Goal: Navigation & Orientation: Find specific page/section

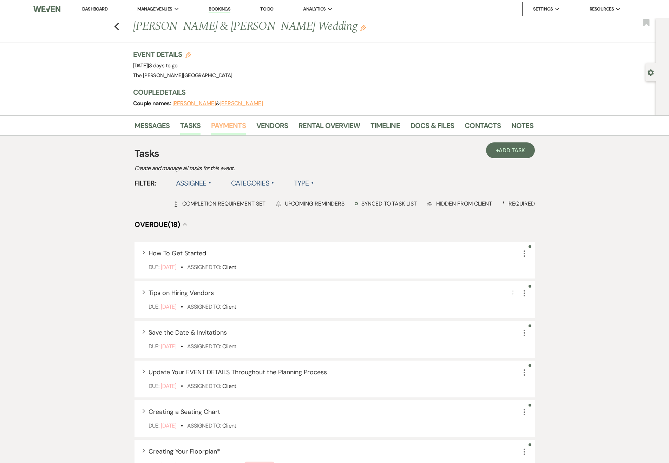
click at [224, 126] on link "Payments" at bounding box center [228, 127] width 35 height 15
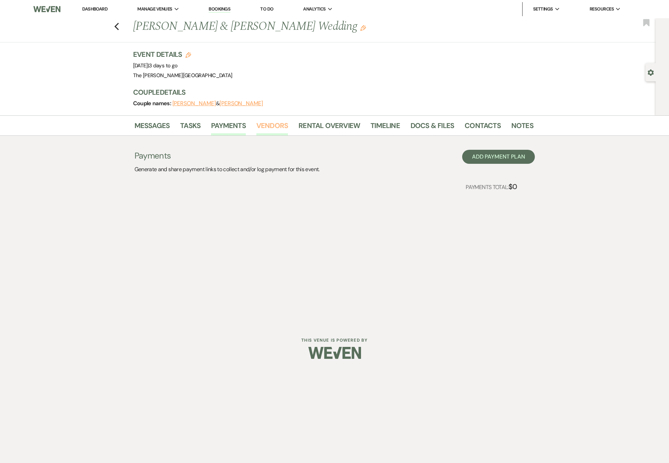
click at [258, 127] on link "Vendors" at bounding box center [272, 127] width 32 height 15
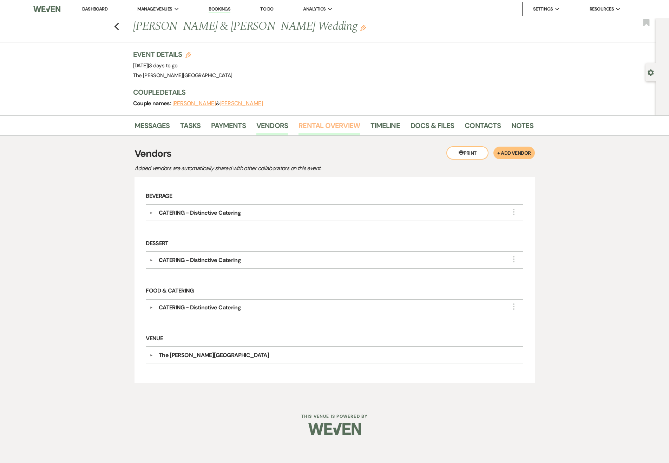
click at [310, 123] on link "Rental Overview" at bounding box center [328, 127] width 61 height 15
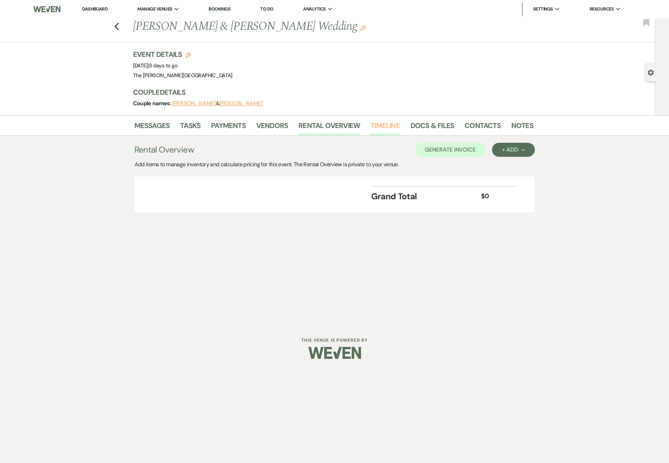
click at [377, 129] on link "Timeline" at bounding box center [384, 127] width 29 height 15
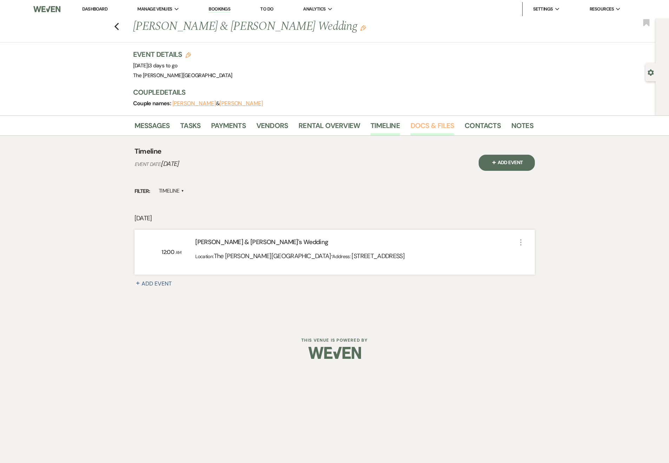
click at [421, 130] on link "Docs & Files" at bounding box center [432, 127] width 44 height 15
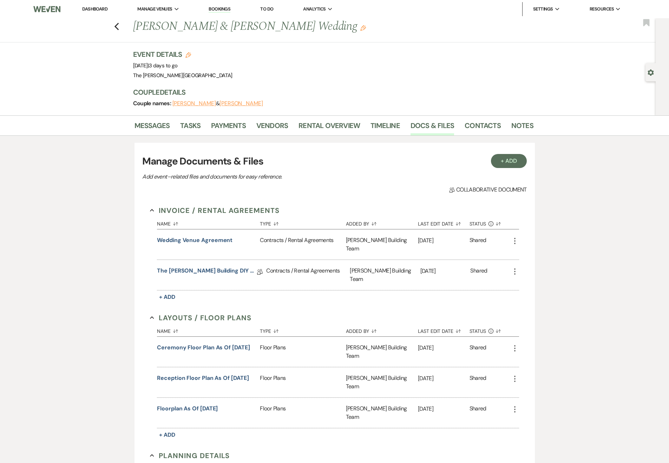
click at [457, 124] on li "Docs & Files" at bounding box center [437, 127] width 54 height 17
click at [465, 125] on link "Contacts" at bounding box center [483, 127] width 36 height 15
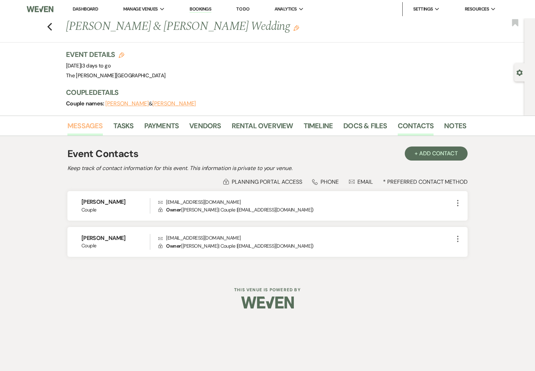
click at [68, 130] on link "Messages" at bounding box center [84, 127] width 35 height 15
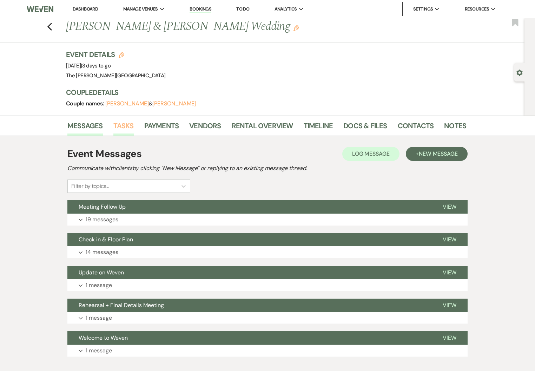
click at [120, 127] on link "Tasks" at bounding box center [123, 127] width 20 height 15
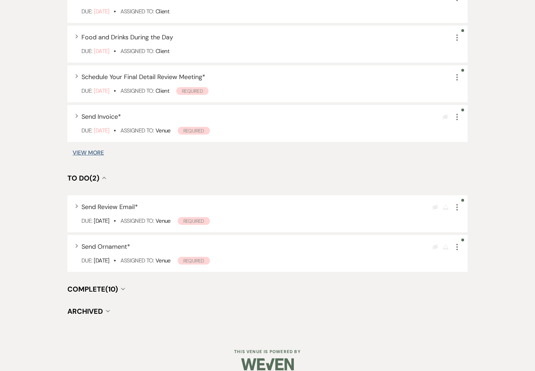
scroll to position [504, 0]
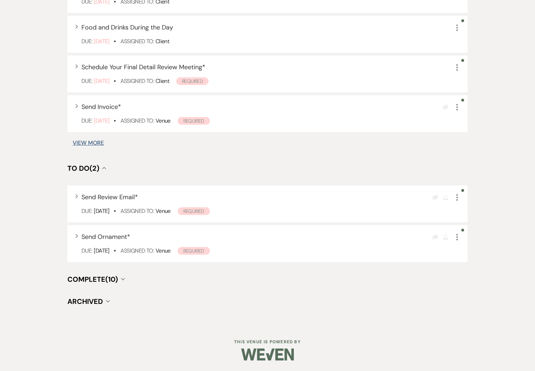
click at [93, 300] on span "Archived" at bounding box center [84, 301] width 35 height 9
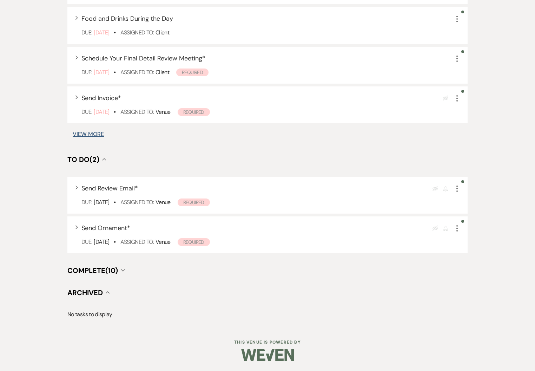
click at [91, 295] on span "Archived" at bounding box center [84, 292] width 35 height 9
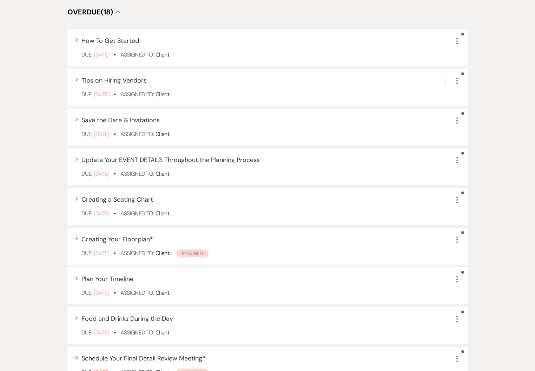
scroll to position [0, 0]
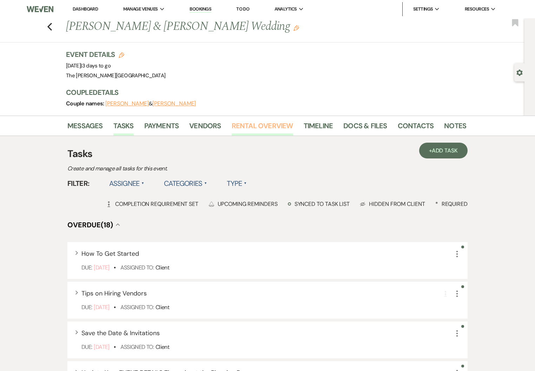
click at [269, 127] on link "Rental Overview" at bounding box center [262, 127] width 61 height 15
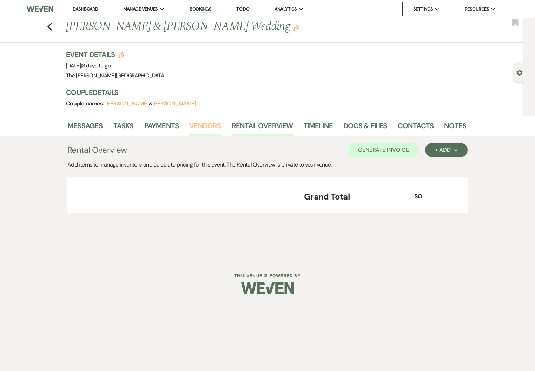
click at [216, 123] on link "Vendors" at bounding box center [205, 127] width 32 height 15
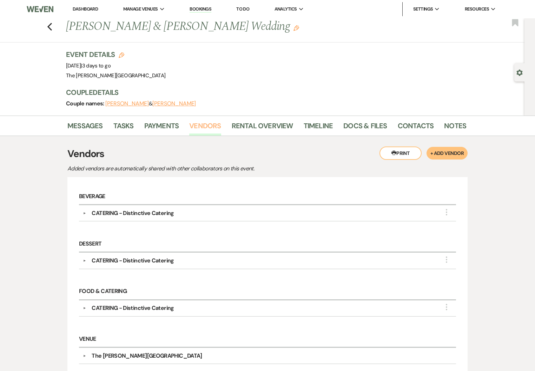
scroll to position [73, 0]
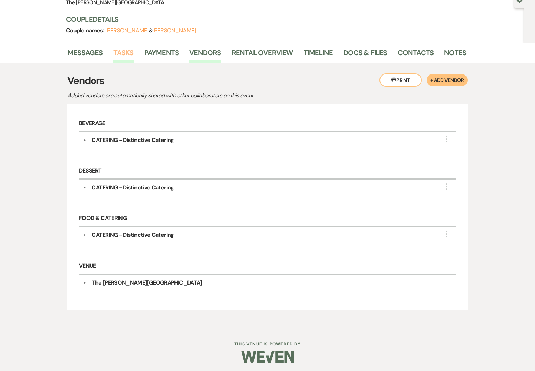
click at [133, 51] on link "Tasks" at bounding box center [123, 54] width 20 height 15
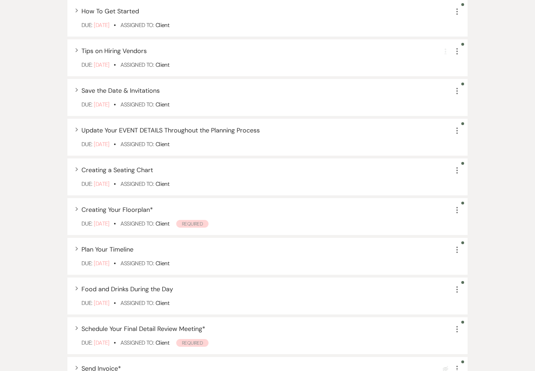
scroll to position [242, 0]
click at [75, 129] on icon "Expand" at bounding box center [76, 130] width 3 height 4
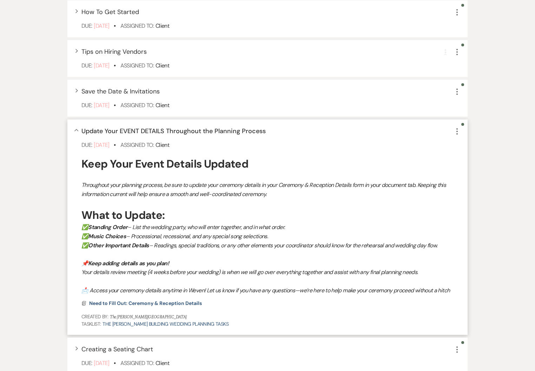
drag, startPoint x: 81, startPoint y: 129, endPoint x: 270, endPoint y: 132, distance: 189.3
click at [268, 132] on div "Collapse Update Your EVENT DETAILS Throughout the Planning Process More" at bounding box center [270, 130] width 379 height 9
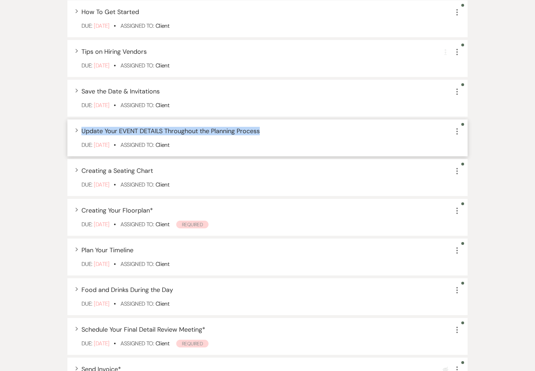
drag, startPoint x: 263, startPoint y: 131, endPoint x: 83, endPoint y: 133, distance: 179.8
click at [82, 132] on div "Expand Update Your EVENT DETAILS Throughout the Planning Process More" at bounding box center [270, 130] width 379 height 9
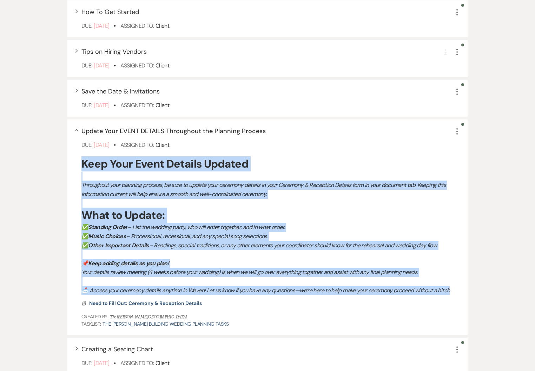
drag, startPoint x: 80, startPoint y: 162, endPoint x: 457, endPoint y: 293, distance: 399.2
click at [457, 293] on div "Collapse Update Your EVENT DETAILS Throughout the Planning Process More Due: [D…" at bounding box center [267, 226] width 400 height 215
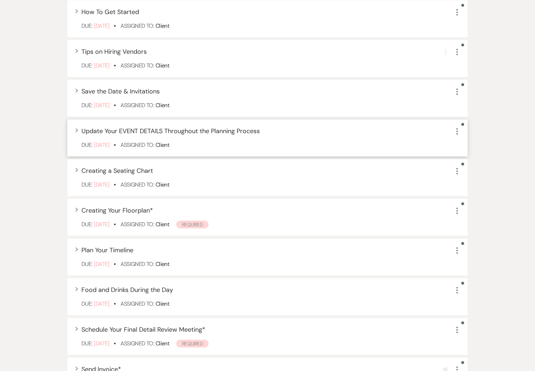
click at [72, 131] on div "Expand Update Your EVENT DETAILS Throughout the Planning Process More Due: [DAT…" at bounding box center [267, 137] width 400 height 37
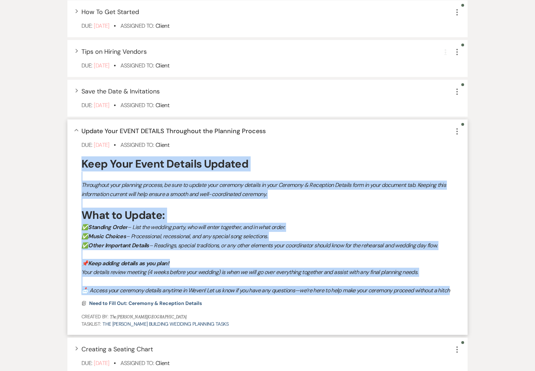
drag, startPoint x: 80, startPoint y: 165, endPoint x: 454, endPoint y: 295, distance: 396.2
click at [454, 295] on div "Collapse Update Your EVENT DETAILS Throughout the Planning Process More Due: [D…" at bounding box center [267, 226] width 400 height 215
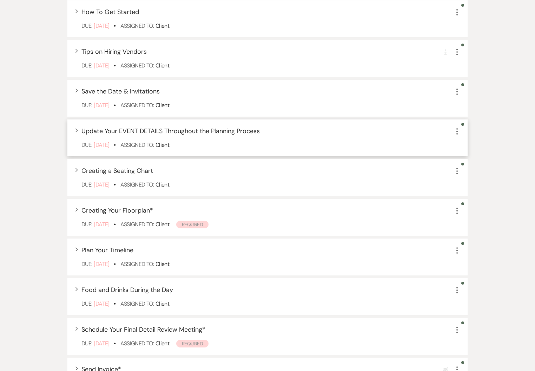
click at [76, 130] on icon "Expand" at bounding box center [76, 130] width 3 height 4
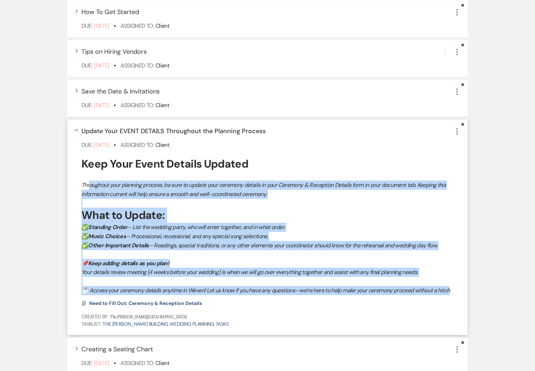
drag, startPoint x: 108, startPoint y: 186, endPoint x: 454, endPoint y: 291, distance: 361.4
click at [454, 291] on div "Keep Your Event Details Updated Throughout your planning process, be sure to up…" at bounding box center [270, 225] width 379 height 138
copy div "oughout your planning process, be sure to update your ceremony details in your …"
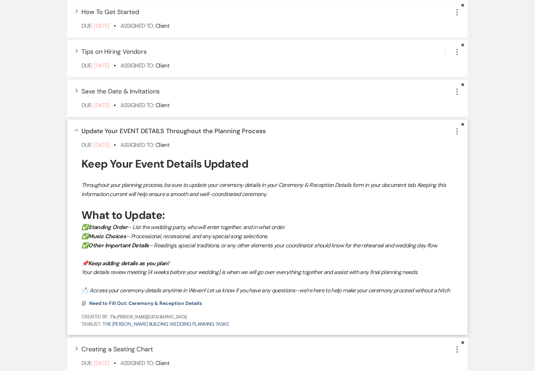
click at [75, 132] on div "Collapse Update Your EVENT DETAILS Throughout the Planning Process More Due: [D…" at bounding box center [267, 226] width 400 height 215
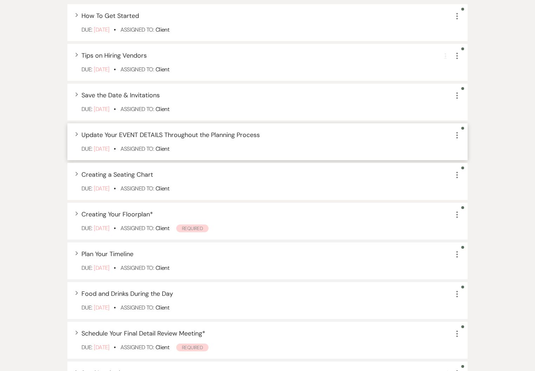
scroll to position [0, 0]
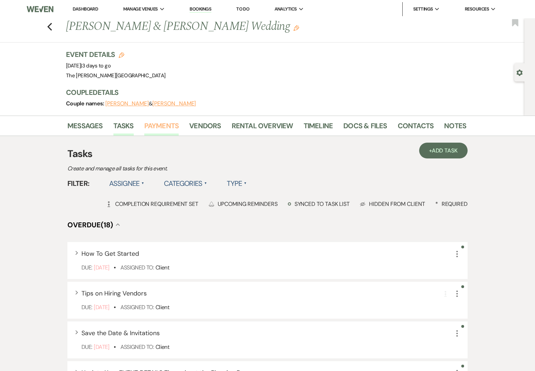
click at [162, 127] on link "Payments" at bounding box center [161, 127] width 35 height 15
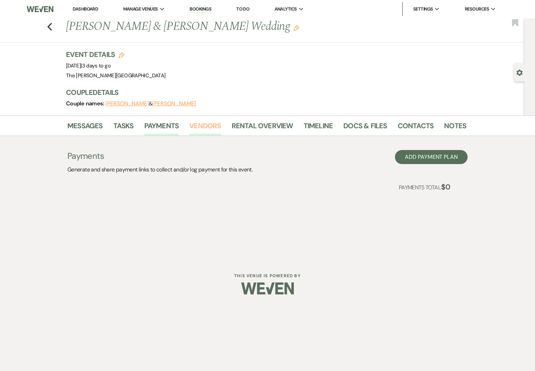
click at [193, 123] on link "Vendors" at bounding box center [205, 127] width 32 height 15
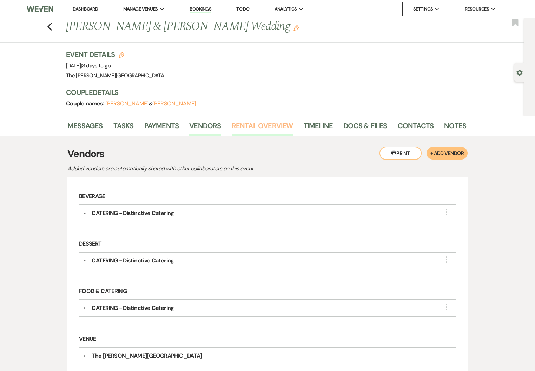
click at [232, 122] on link "Rental Overview" at bounding box center [262, 127] width 61 height 15
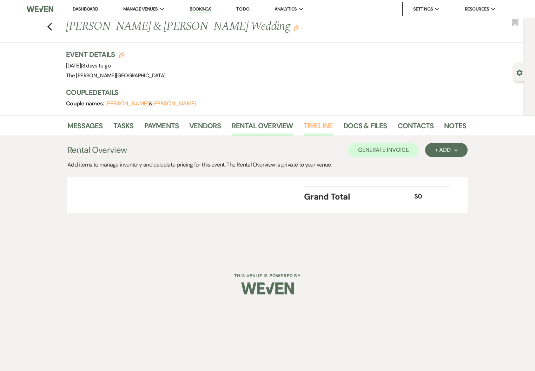
click at [316, 121] on link "Timeline" at bounding box center [318, 127] width 29 height 15
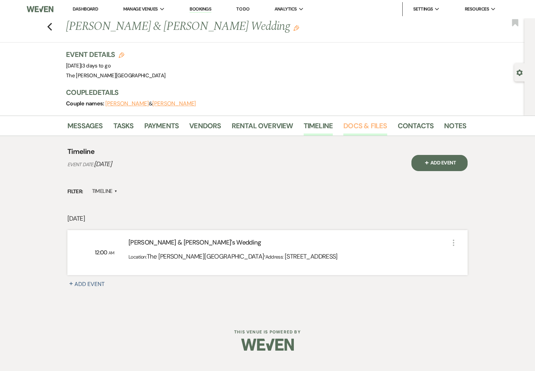
click at [355, 125] on link "Docs & Files" at bounding box center [365, 127] width 44 height 15
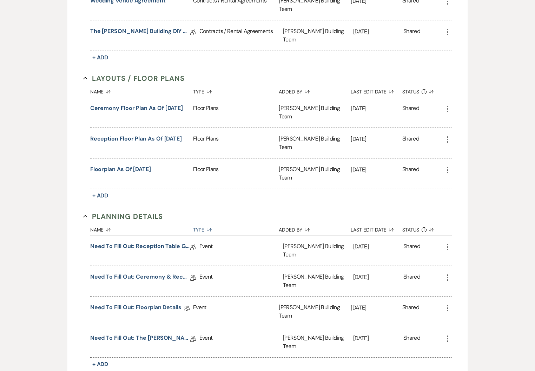
scroll to position [242, 0]
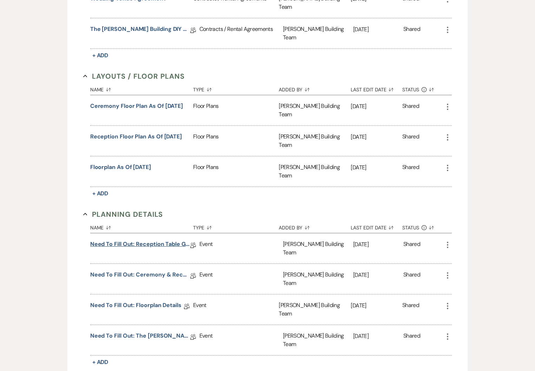
click at [172, 240] on link "Need to Fill Out: Reception Table Guest Count" at bounding box center [140, 245] width 100 height 11
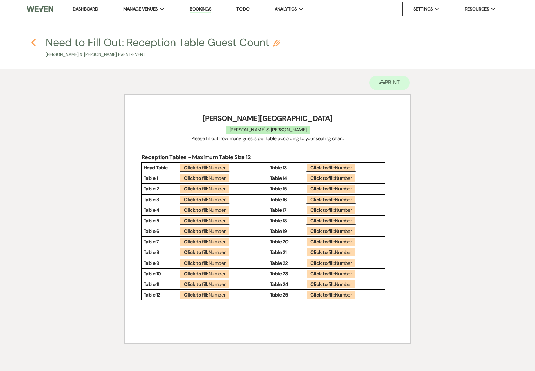
click at [32, 45] on icon "Previous" at bounding box center [33, 42] width 5 height 8
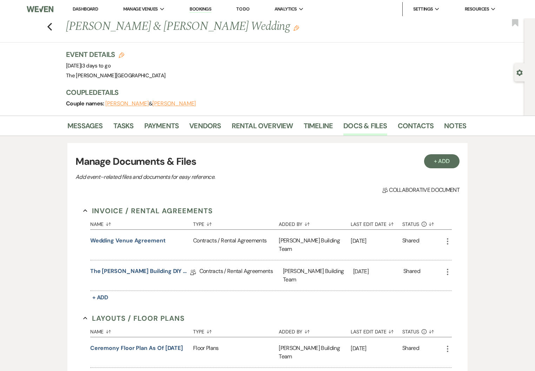
scroll to position [242, 0]
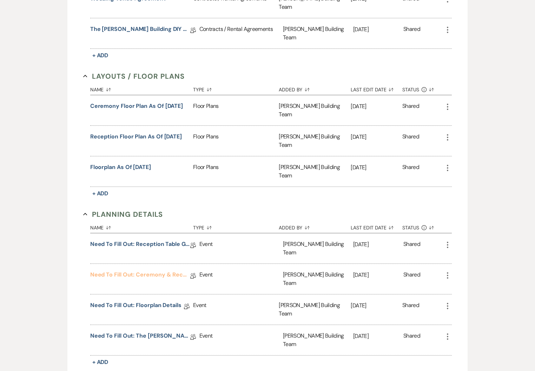
click at [137, 270] on link "Need to Fill Out: Ceremony & Reception Details" at bounding box center [140, 275] width 100 height 11
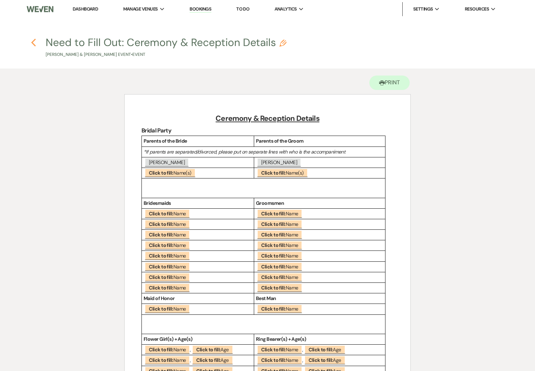
click at [34, 42] on icon "Previous" at bounding box center [33, 42] width 5 height 8
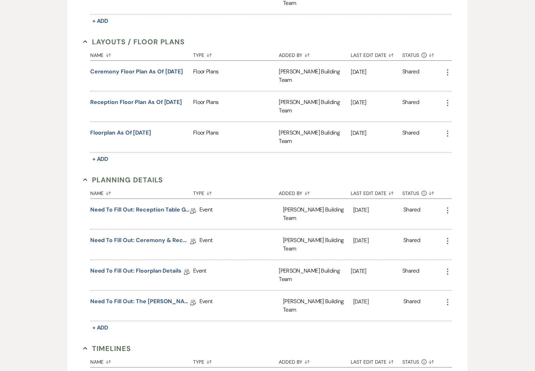
scroll to position [282, 0]
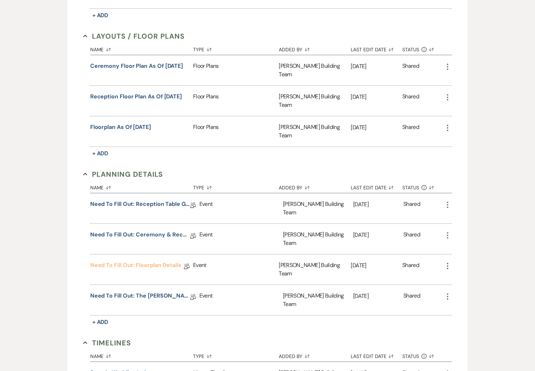
click at [140, 261] on link "Need to Fill Out: Floorplan Details" at bounding box center [135, 266] width 91 height 11
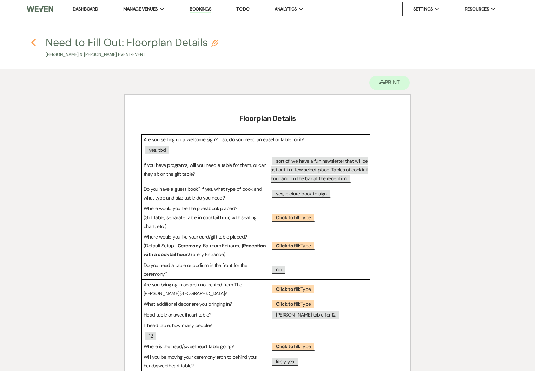
click at [35, 41] on icon "Previous" at bounding box center [33, 42] width 5 height 8
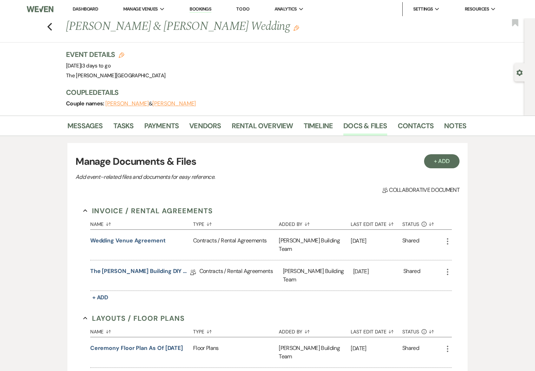
scroll to position [282, 0]
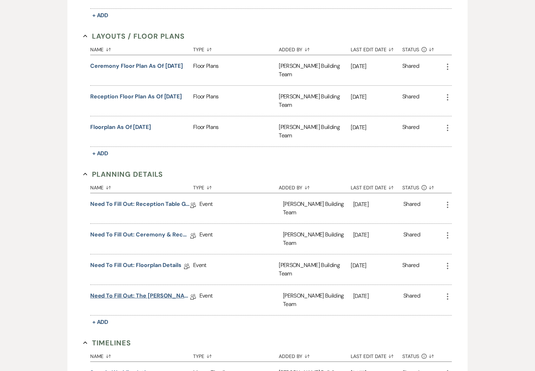
click at [141, 291] on link "Need to Fill Out: The [PERSON_NAME] Building Planning Document" at bounding box center [140, 296] width 100 height 11
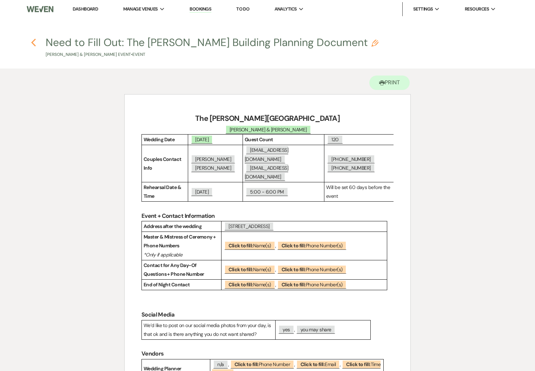
click at [34, 42] on icon "Previous" at bounding box center [33, 42] width 5 height 8
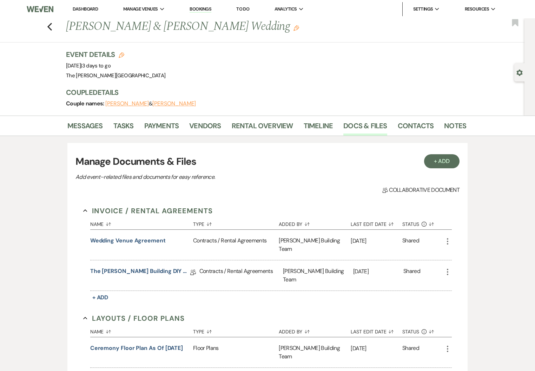
scroll to position [282, 0]
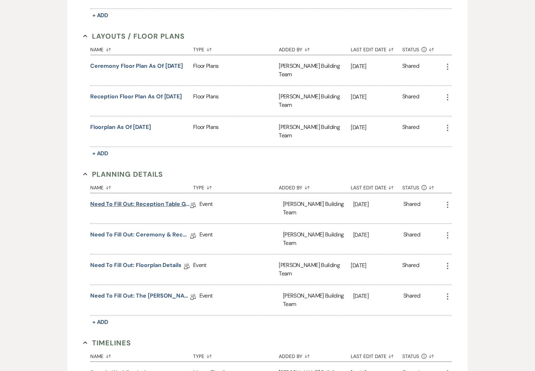
click at [156, 200] on link "Need to Fill Out: Reception Table Guest Count" at bounding box center [140, 205] width 100 height 11
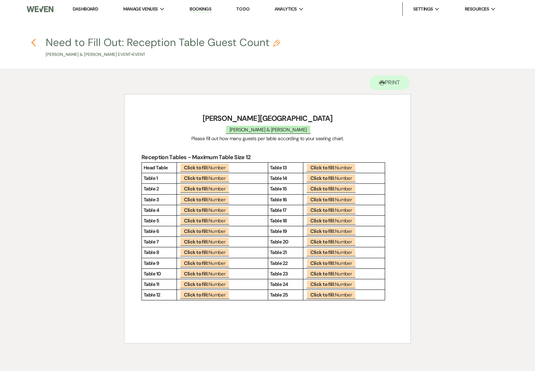
click at [31, 43] on h4 "Previous Need to Fill Out: Reception Table Guest Count Pencil [PERSON_NAME] & […" at bounding box center [268, 46] width 506 height 23
click at [34, 41] on icon "Previous" at bounding box center [33, 42] width 5 height 8
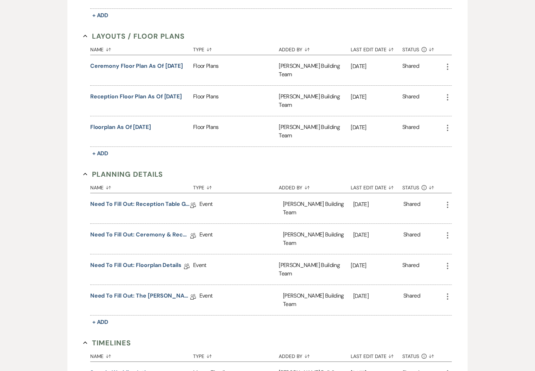
scroll to position [345, 0]
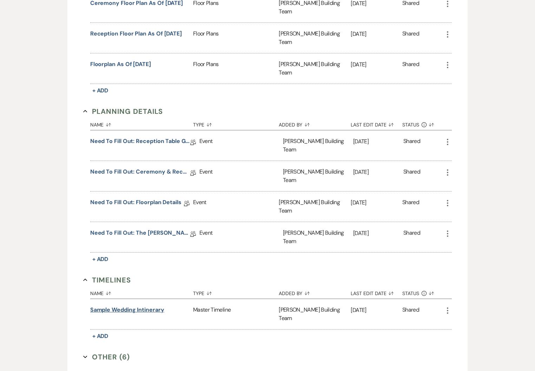
click at [145, 305] on button "Sample Wedding Intinerary" at bounding box center [127, 309] width 74 height 8
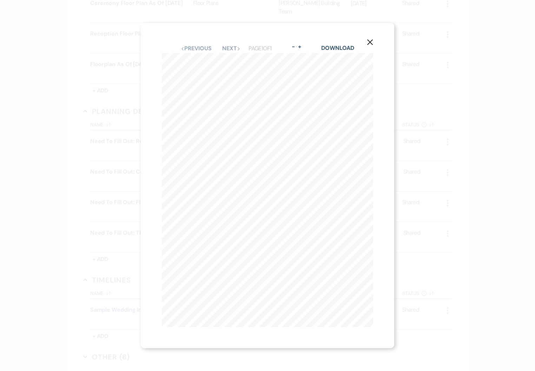
drag, startPoint x: 370, startPoint y: 44, endPoint x: 211, endPoint y: 185, distance: 213.2
click at [370, 44] on icon "X" at bounding box center [370, 42] width 6 height 6
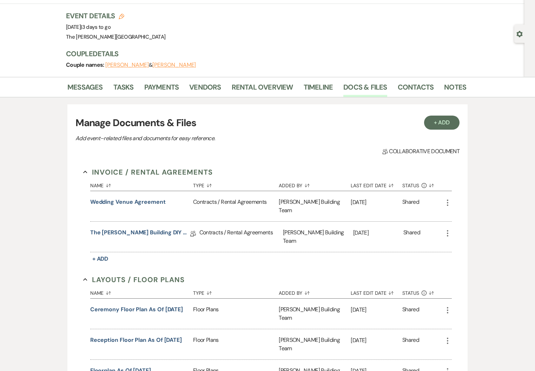
scroll to position [37, 0]
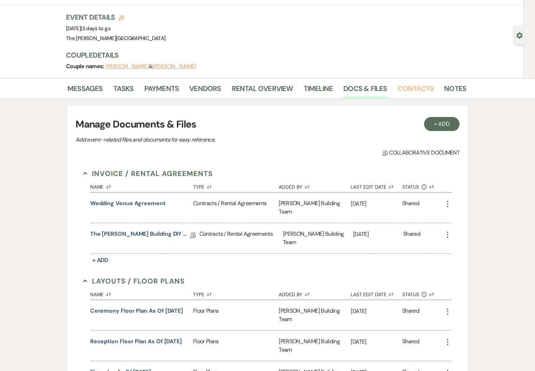
click at [411, 90] on link "Contacts" at bounding box center [416, 90] width 36 height 15
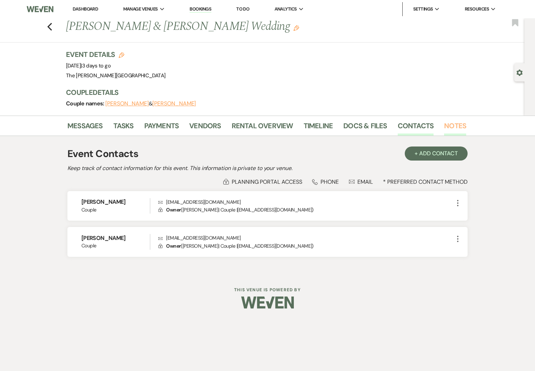
click at [455, 124] on link "Notes" at bounding box center [455, 127] width 22 height 15
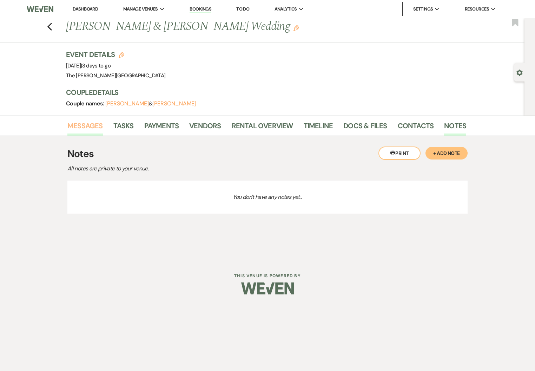
click at [91, 126] on link "Messages" at bounding box center [84, 127] width 35 height 15
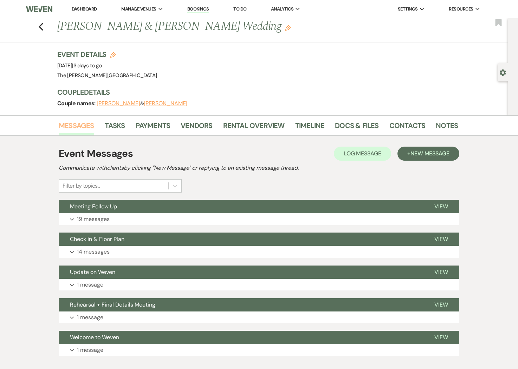
scroll to position [42, 0]
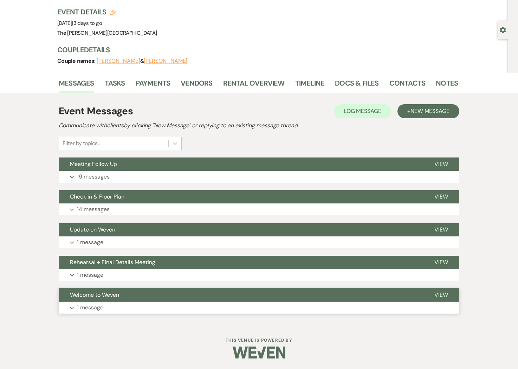
click at [78, 310] on p "1 message" at bounding box center [90, 307] width 26 height 9
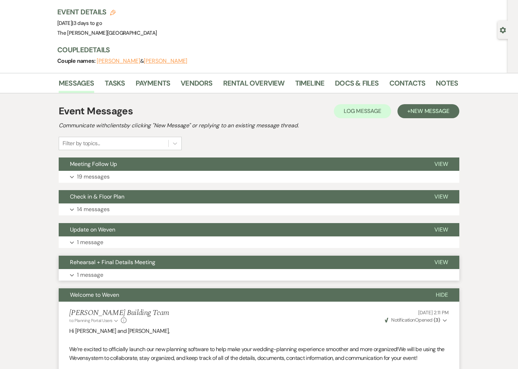
click at [69, 272] on button "Expand 1 message" at bounding box center [259, 275] width 400 height 12
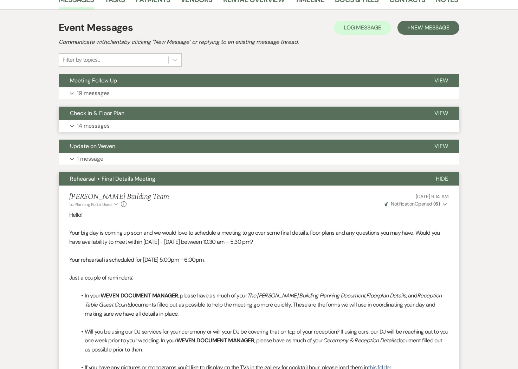
scroll to position [121, 0]
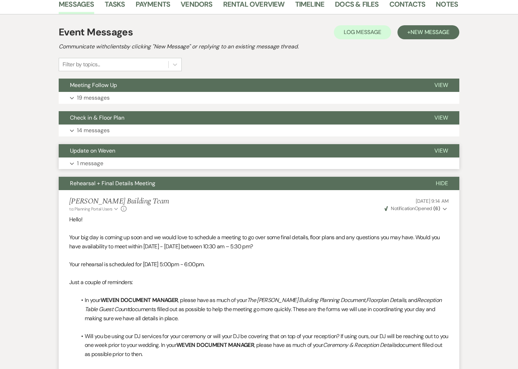
click at [68, 160] on button "Expand 1 message" at bounding box center [259, 164] width 400 height 12
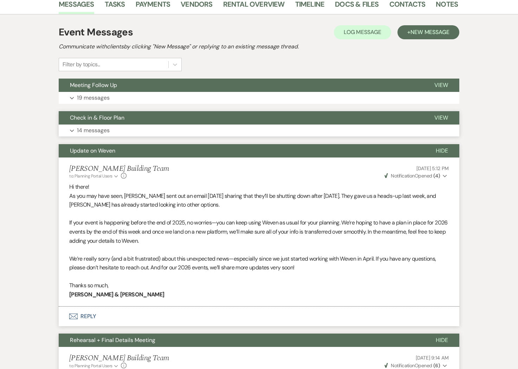
click at [72, 127] on button "Expand 14 messages" at bounding box center [259, 131] width 400 height 12
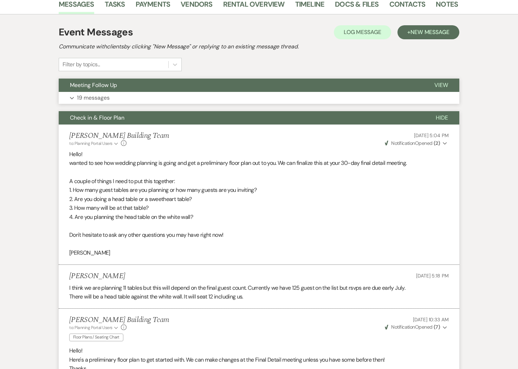
click at [75, 90] on button "Meeting Follow Up" at bounding box center [241, 85] width 364 height 13
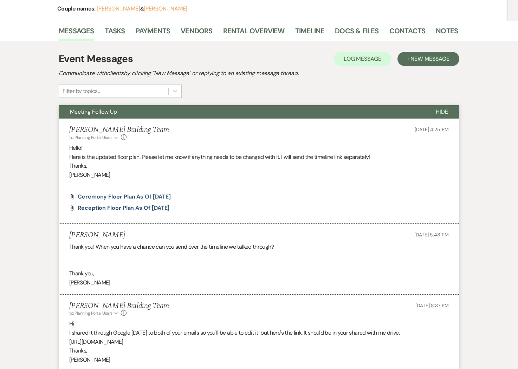
scroll to position [0, 0]
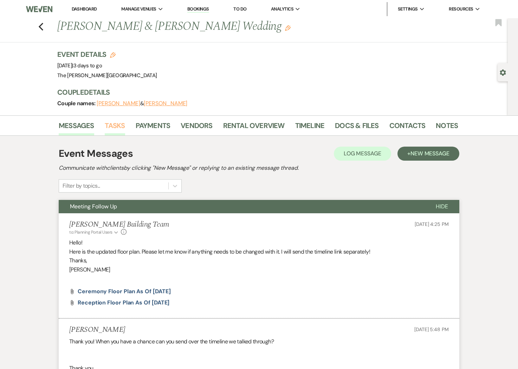
click at [119, 124] on link "Tasks" at bounding box center [115, 127] width 20 height 15
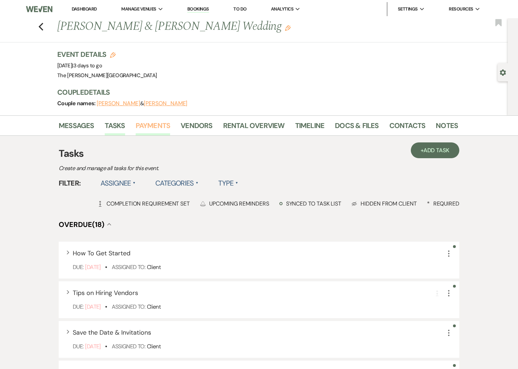
scroll to position [2, 0]
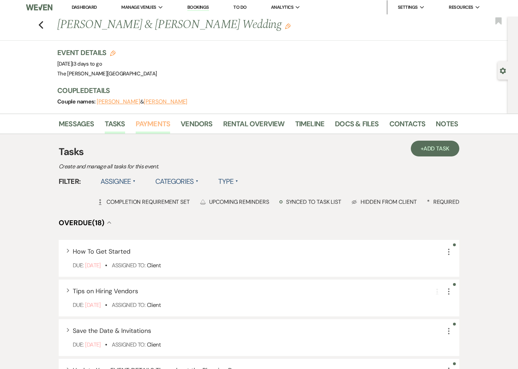
click at [149, 125] on link "Payments" at bounding box center [153, 125] width 35 height 15
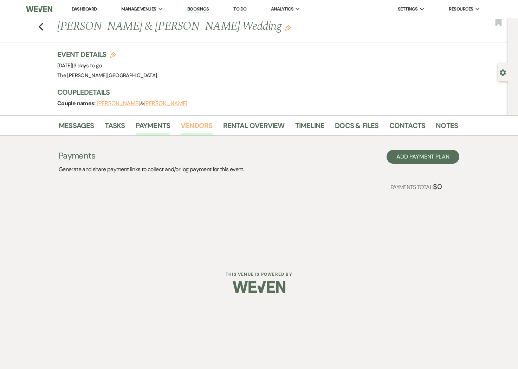
click at [187, 123] on link "Vendors" at bounding box center [196, 127] width 32 height 15
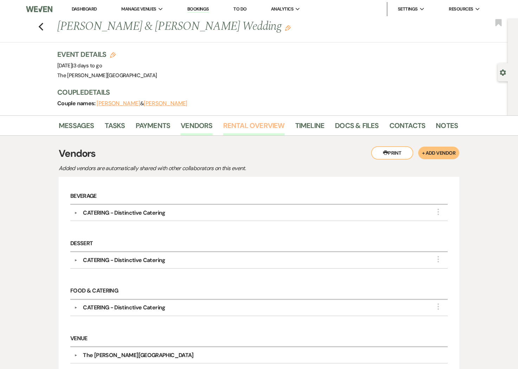
click at [232, 124] on link "Rental Overview" at bounding box center [253, 127] width 61 height 15
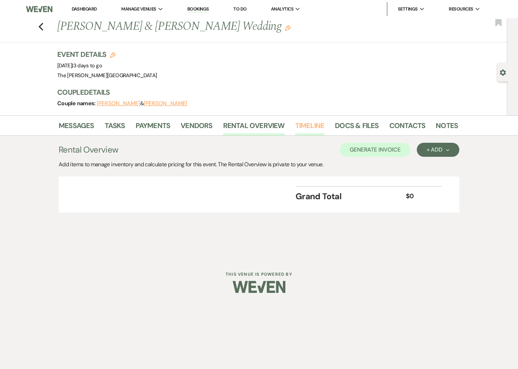
click at [309, 123] on link "Timeline" at bounding box center [309, 127] width 29 height 15
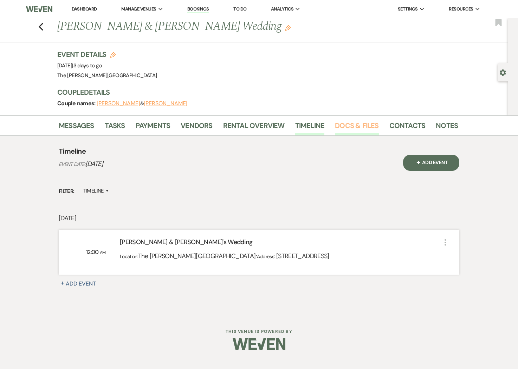
drag, startPoint x: 348, startPoint y: 124, endPoint x: 365, endPoint y: 124, distance: 16.5
click at [349, 124] on link "Docs & Files" at bounding box center [357, 127] width 44 height 15
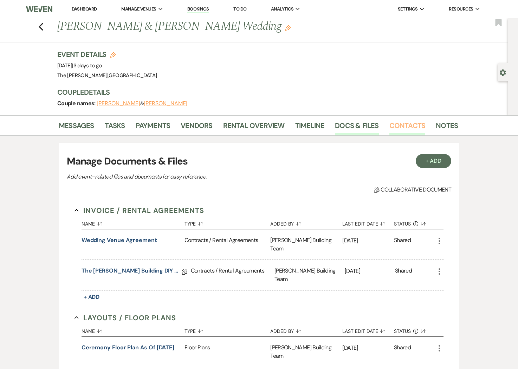
click at [389, 123] on link "Contacts" at bounding box center [407, 127] width 36 height 15
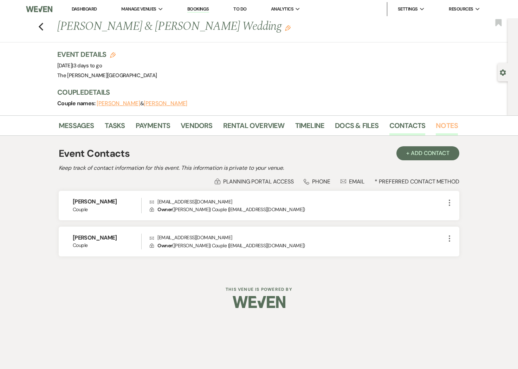
click at [447, 124] on link "Notes" at bounding box center [446, 127] width 22 height 15
